Goal: Task Accomplishment & Management: Use online tool/utility

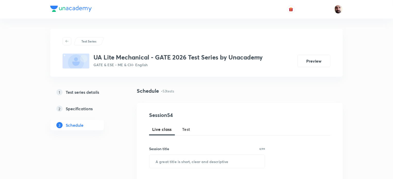
click at [189, 129] on span "Test" at bounding box center [186, 129] width 8 height 6
click at [185, 161] on input "text" at bounding box center [206, 161] width 115 height 13
click at [215, 159] on input "text" at bounding box center [206, 161] width 115 height 13
paste input "Subject Test: Metrology & Engineering Materials"
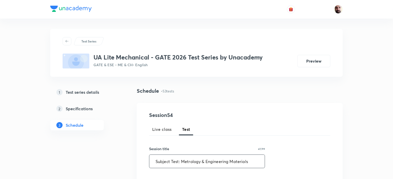
scroll to position [137, 0]
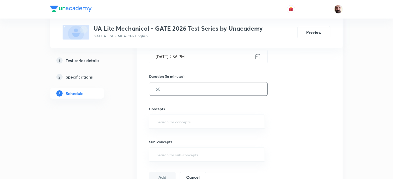
type input "Subject Test: Metrology & Engineering Materials"
click at [170, 90] on input "text" at bounding box center [208, 88] width 118 height 13
type input "90"
click at [259, 56] on icon at bounding box center [258, 56] width 6 height 7
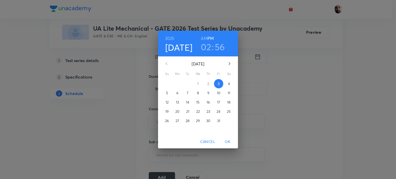
click at [206, 48] on h3 "02" at bounding box center [206, 46] width 10 height 11
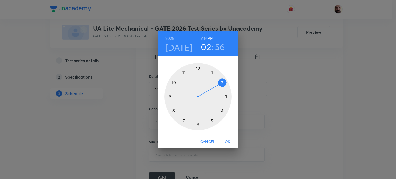
click at [211, 122] on div at bounding box center [197, 96] width 67 height 67
click at [199, 67] on div at bounding box center [197, 96] width 67 height 67
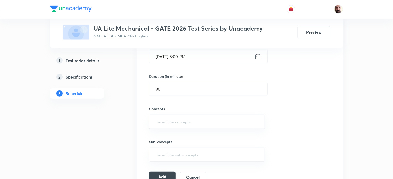
click at [165, 177] on button "Add" at bounding box center [162, 177] width 27 height 10
click at [168, 123] on input "text" at bounding box center [207, 122] width 103 height 10
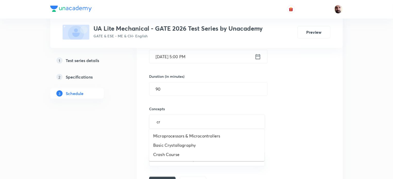
type input "cry"
click at [175, 134] on li "Basic Crystallography" at bounding box center [206, 135] width 115 height 9
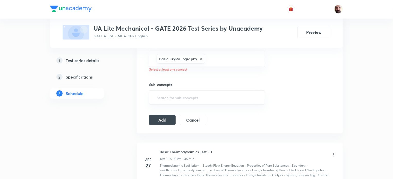
scroll to position [213, 0]
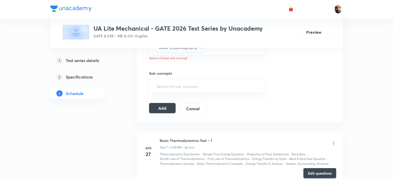
click at [162, 108] on button "Add" at bounding box center [162, 108] width 27 height 10
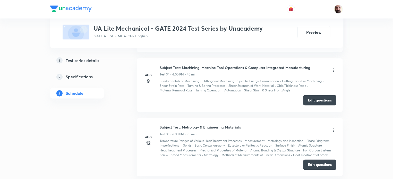
scroll to position [2429, 0]
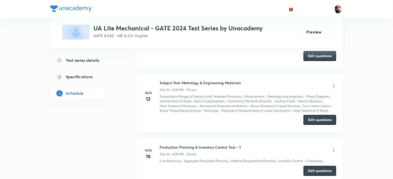
click at [321, 115] on button "Edit questions" at bounding box center [319, 120] width 33 height 10
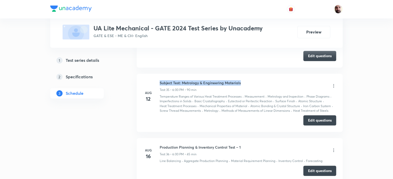
drag, startPoint x: 242, startPoint y: 65, endPoint x: 155, endPoint y: 67, distance: 86.8
click at [155, 80] on div "Aug 12 Subject Test: Metrology & Engineering Materials Test 35 • 6:00 PM • 90 m…" at bounding box center [239, 96] width 193 height 33
copy h6 "Subject Test: Metrology & Engineering Materials"
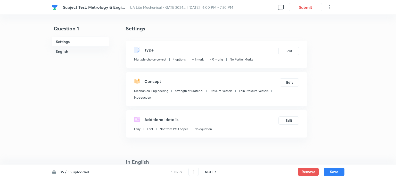
checkbox input "true"
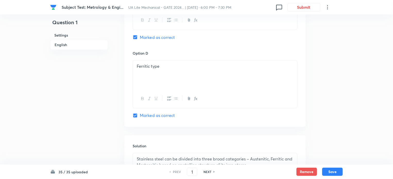
scroll to position [525, 0]
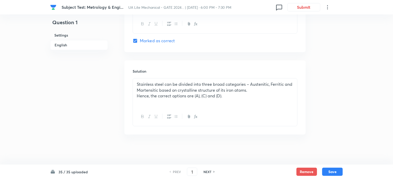
click at [214, 171] on icon at bounding box center [214, 172] width 1 height 2
checkbox input "false"
type input "2"
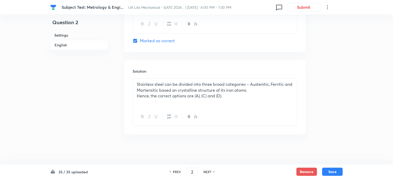
checkbox input "true"
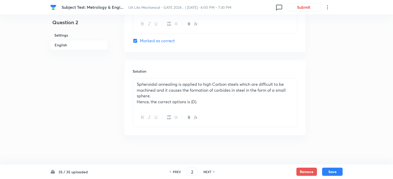
click at [214, 171] on icon at bounding box center [214, 172] width 1 height 2
type input "3"
checkbox input "false"
checkbox input "true"
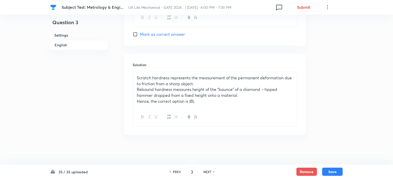
click at [214, 171] on icon at bounding box center [214, 172] width 1 height 2
type input "4"
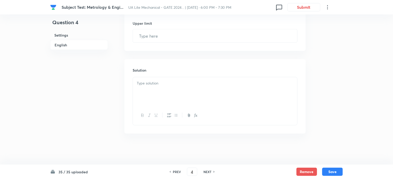
checkbox input "true"
type input "21.1"
type input "19.99"
type input "22.5"
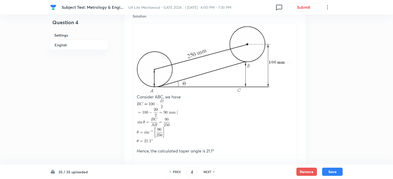
click at [214, 171] on icon at bounding box center [214, 172] width 1 height 2
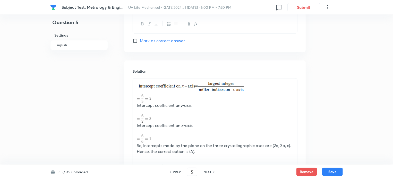
click at [214, 171] on icon at bounding box center [214, 172] width 1 height 2
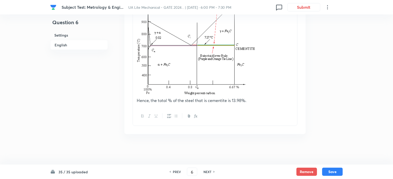
click at [214, 171] on icon at bounding box center [214, 172] width 1 height 2
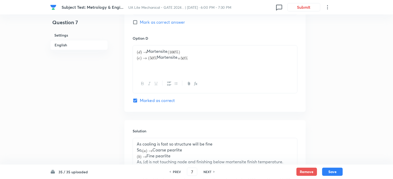
click at [214, 171] on icon at bounding box center [214, 172] width 1 height 2
type input "8"
checkbox input "false"
checkbox input "true"
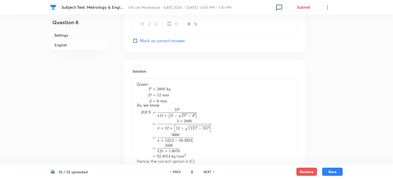
click at [214, 171] on icon at bounding box center [214, 172] width 1 height 2
type input "9"
checkbox input "true"
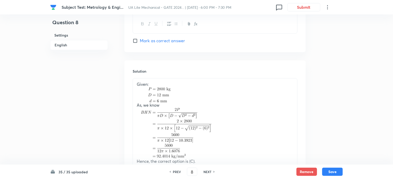
checkbox input "true"
checkbox input "false"
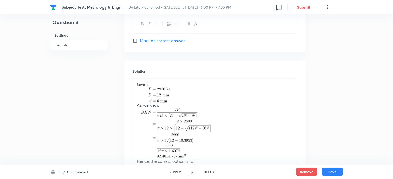
checkbox input "true"
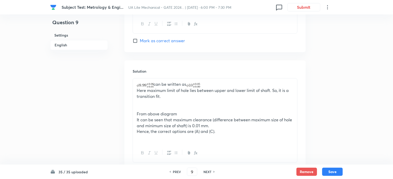
click at [214, 171] on icon at bounding box center [214, 172] width 1 height 2
type input "10"
checkbox input "false"
checkbox input "true"
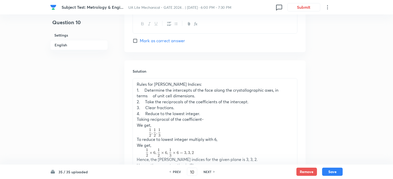
click at [214, 171] on icon at bounding box center [214, 172] width 1 height 2
type input "11"
checkbox input "true"
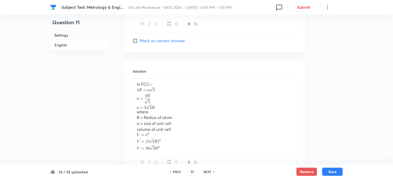
click at [214, 171] on icon at bounding box center [214, 172] width 1 height 2
type input "12"
checkbox input "false"
checkbox input "true"
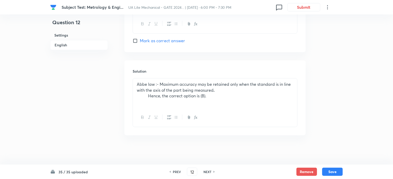
click at [214, 171] on icon at bounding box center [214, 172] width 1 height 2
type input "13"
checkbox input "true"
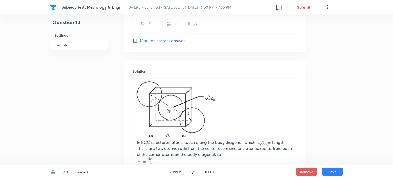
click at [214, 171] on icon at bounding box center [214, 172] width 1 height 2
type input "14"
checkbox input "false"
checkbox input "true"
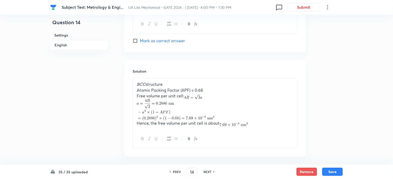
click at [214, 171] on icon at bounding box center [214, 172] width 1 height 2
type input "15"
checkbox input "false"
checkbox input "true"
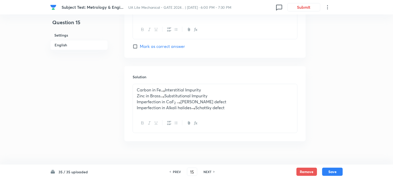
click at [214, 171] on icon at bounding box center [214, 172] width 1 height 2
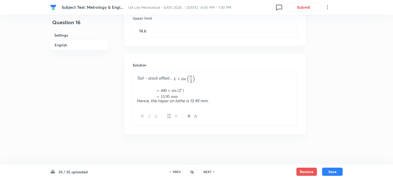
click at [214, 171] on icon at bounding box center [214, 172] width 1 height 2
type input "17"
checkbox input "false"
checkbox input "true"
type input "0.04"
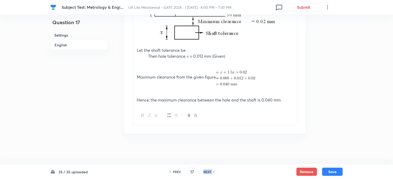
click at [214, 171] on icon at bounding box center [214, 172] width 1 height 2
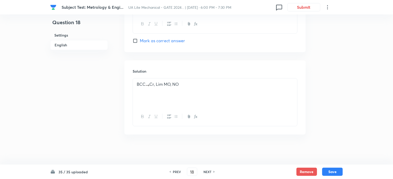
click at [214, 171] on icon at bounding box center [214, 172] width 1 height 2
type input "19"
checkbox input "false"
checkbox input "true"
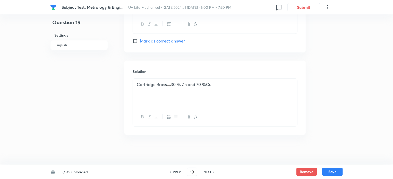
click at [214, 171] on icon at bounding box center [214, 172] width 1 height 2
type input "20"
checkbox input "true"
click at [214, 171] on icon at bounding box center [214, 172] width 1 height 2
type input "21"
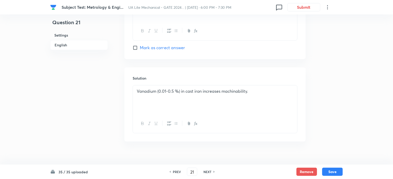
checkbox input "true"
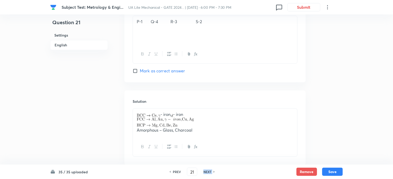
click at [214, 171] on icon at bounding box center [214, 172] width 1 height 2
type input "22"
checkbox input "false"
checkbox input "true"
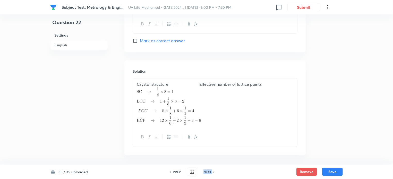
click at [214, 171] on icon at bounding box center [214, 172] width 1 height 2
type input "23"
checkbox input "false"
checkbox input "true"
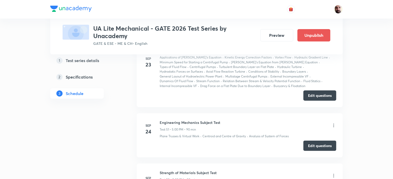
scroll to position [3141, 0]
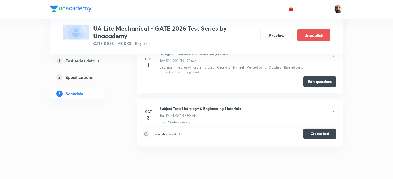
click at [318, 129] on button "Create test" at bounding box center [319, 134] width 33 height 10
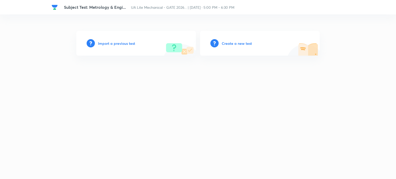
click at [90, 41] on icon at bounding box center [91, 43] width 8 height 8
click at [117, 45] on h6 "Import a previous test" at bounding box center [116, 43] width 37 height 5
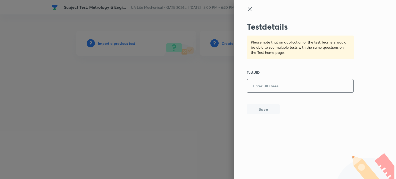
click at [276, 87] on input "text" at bounding box center [300, 86] width 106 height 13
paste input "1G4U4YEMVV"
type input "1G4U4YEMVV"
click at [263, 111] on button "Save" at bounding box center [263, 109] width 33 height 10
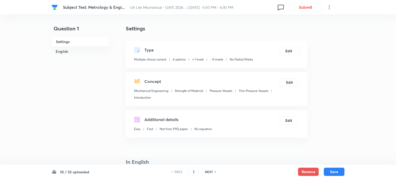
checkbox input "true"
